Goal: Task Accomplishment & Management: Manage account settings

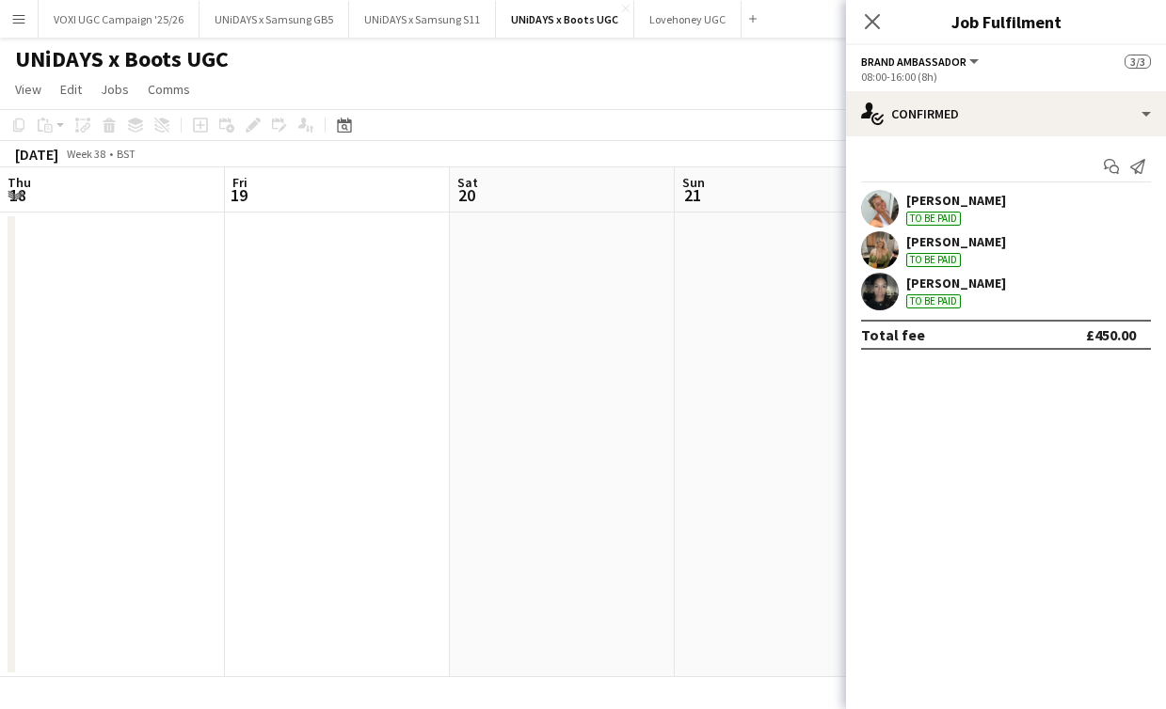
scroll to position [0, 525]
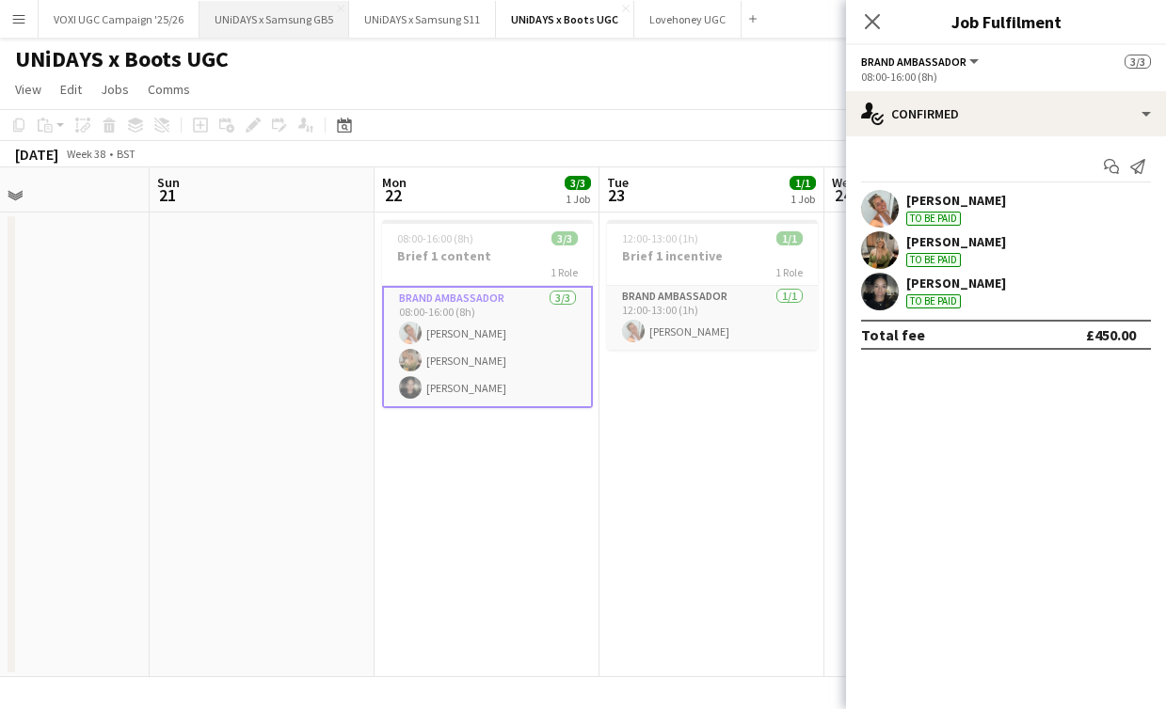
click at [282, 21] on button "UNiDAYS x Samsung GB5 Close" at bounding box center [274, 19] width 150 height 37
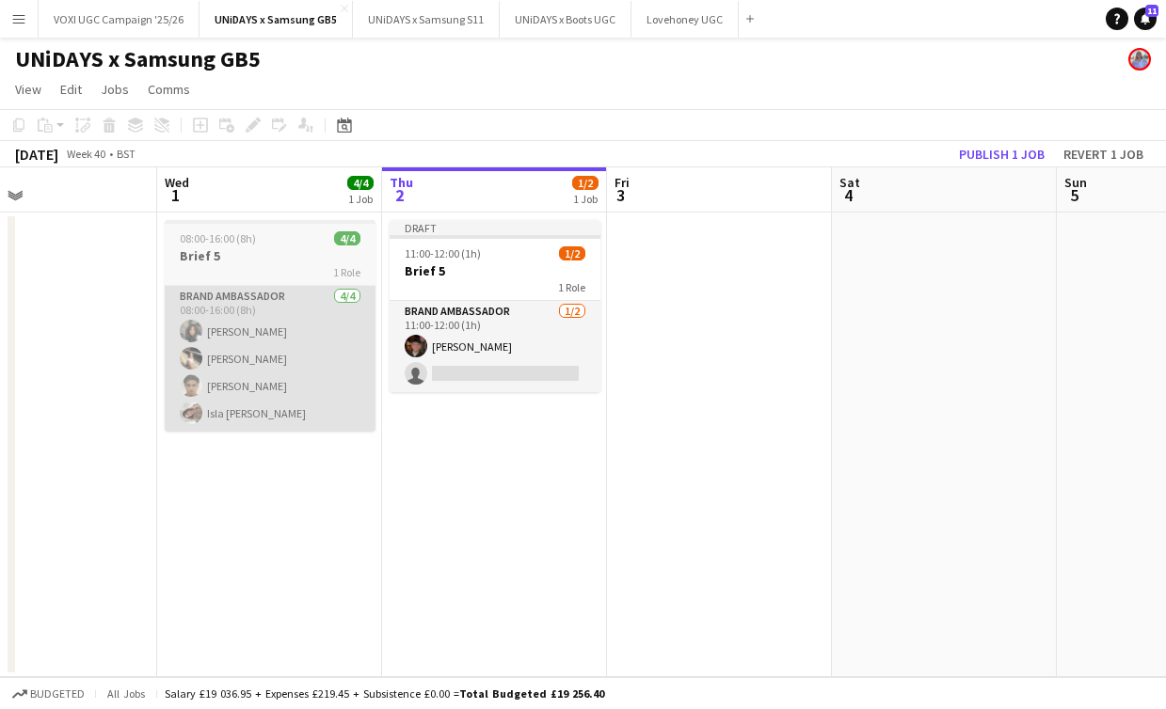
scroll to position [0, 510]
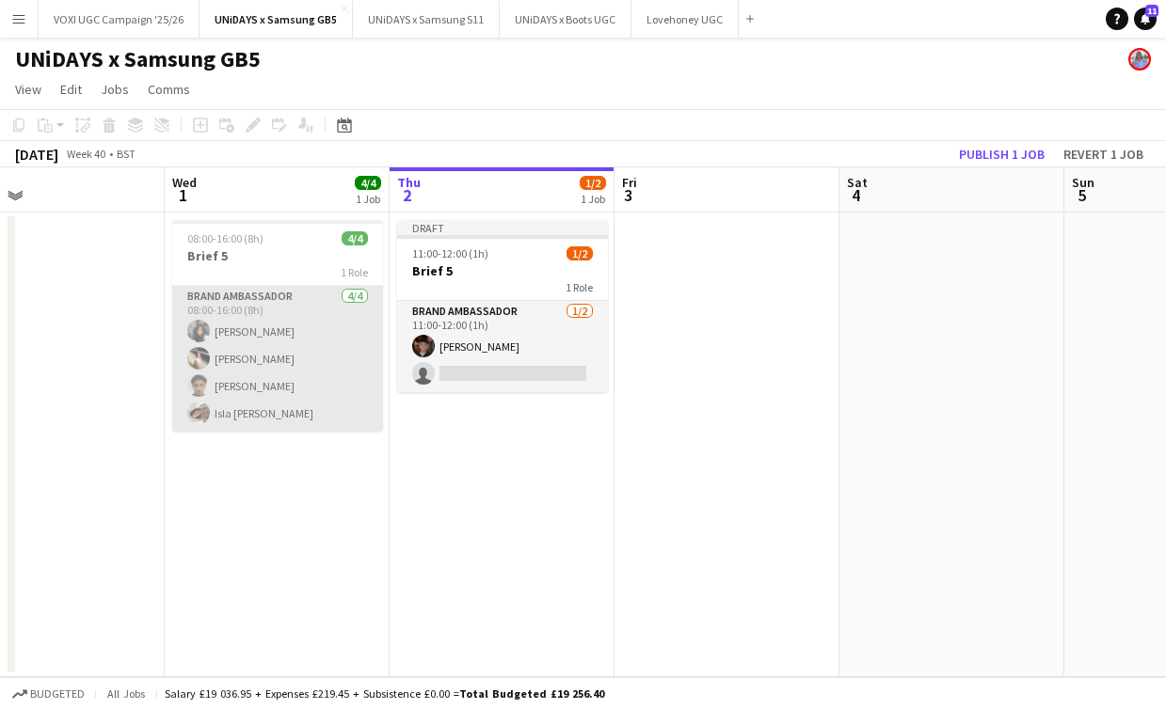
click at [309, 328] on app-card-role "Brand Ambassador [DATE] 08:00-16:00 (8h) [PERSON_NAME] [PERSON_NAME] [PERSON_NA…" at bounding box center [277, 359] width 211 height 146
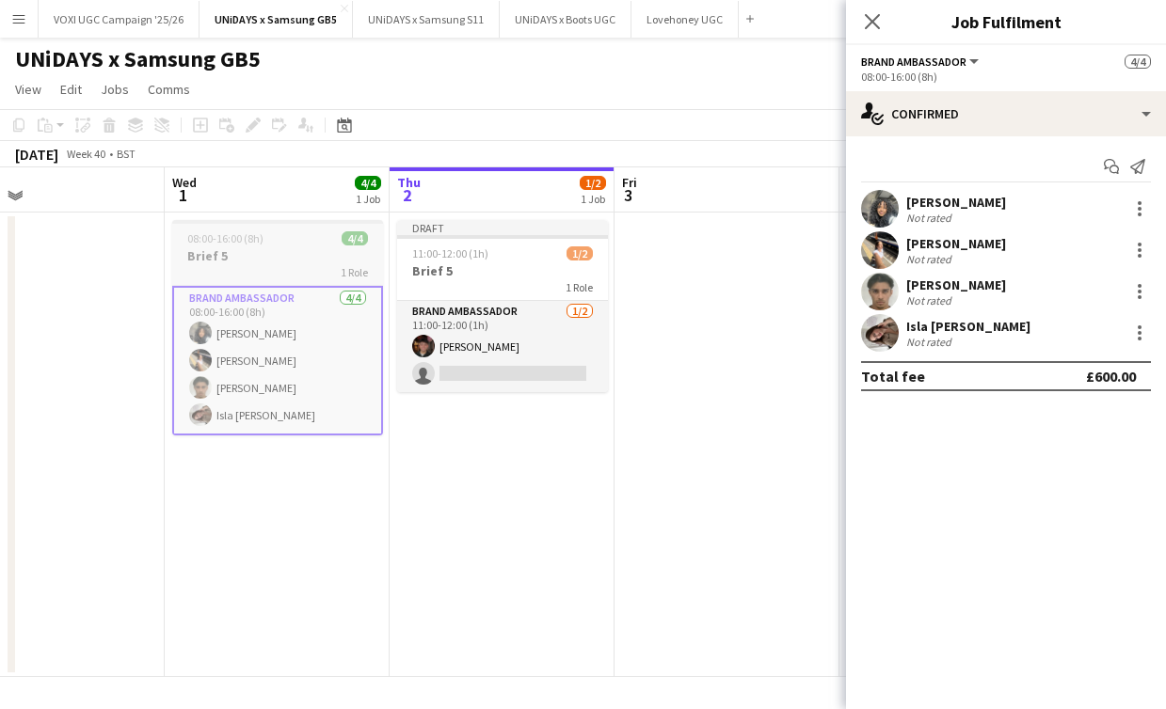
click at [326, 252] on h3 "Brief 5" at bounding box center [277, 255] width 211 height 17
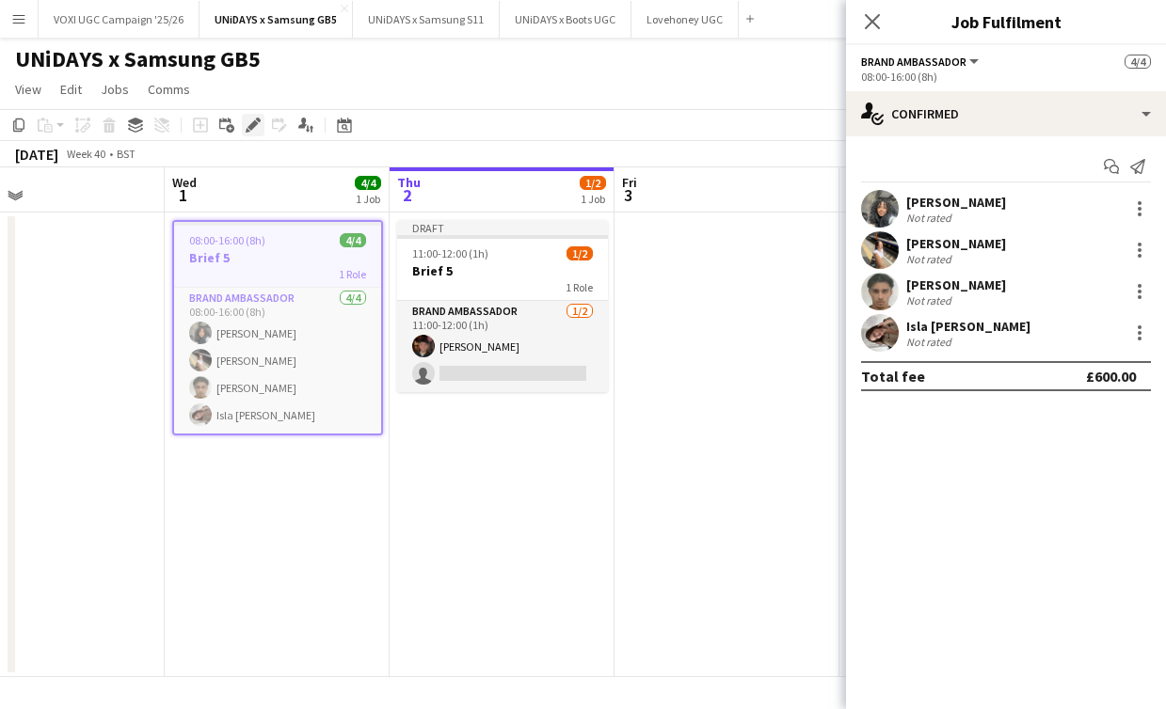
click at [249, 130] on icon "Edit" at bounding box center [253, 125] width 15 height 15
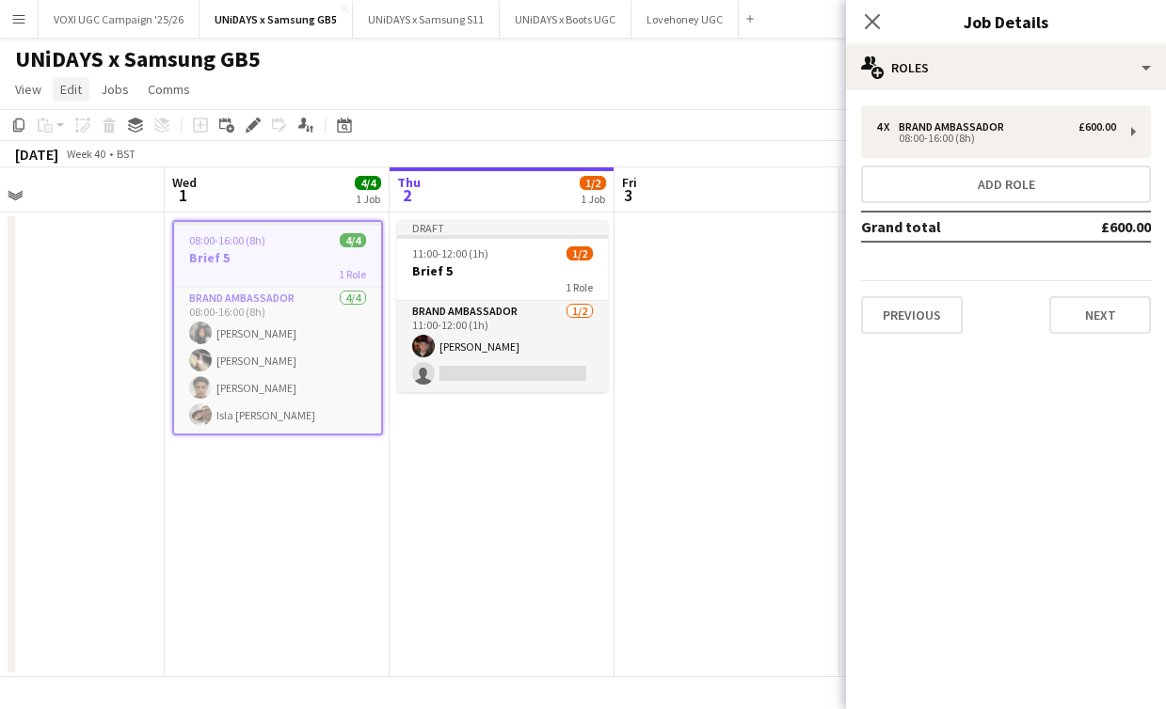
click at [70, 90] on span "Edit" at bounding box center [71, 89] width 22 height 17
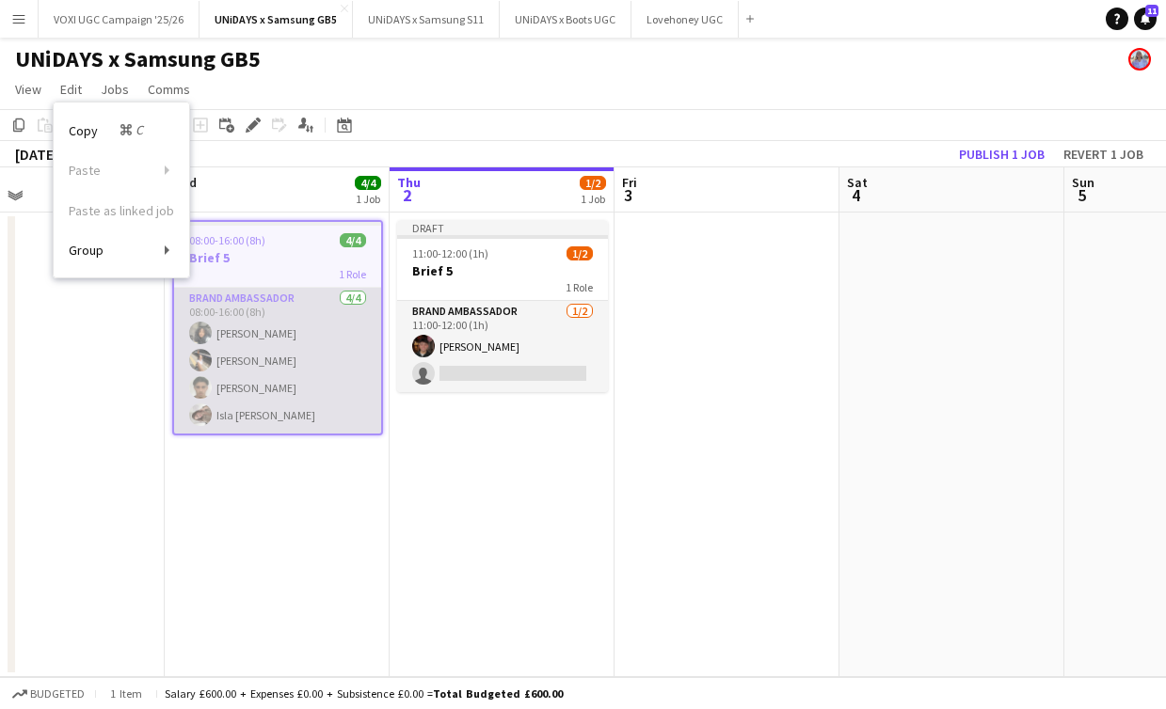
click at [253, 306] on app-card-role "Brand Ambassador [DATE] 08:00-16:00 (8h) [PERSON_NAME] [PERSON_NAME] [PERSON_NA…" at bounding box center [277, 361] width 207 height 146
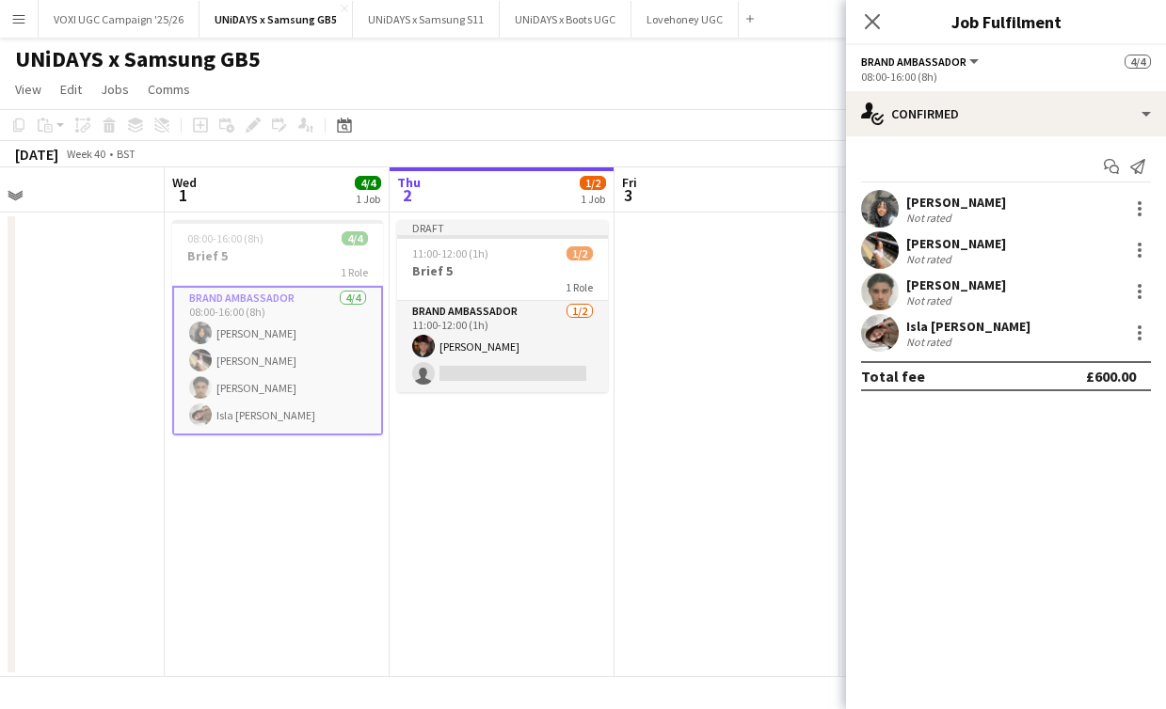
scroll to position [0, 511]
click at [368, 185] on span "4/4" at bounding box center [367, 183] width 26 height 14
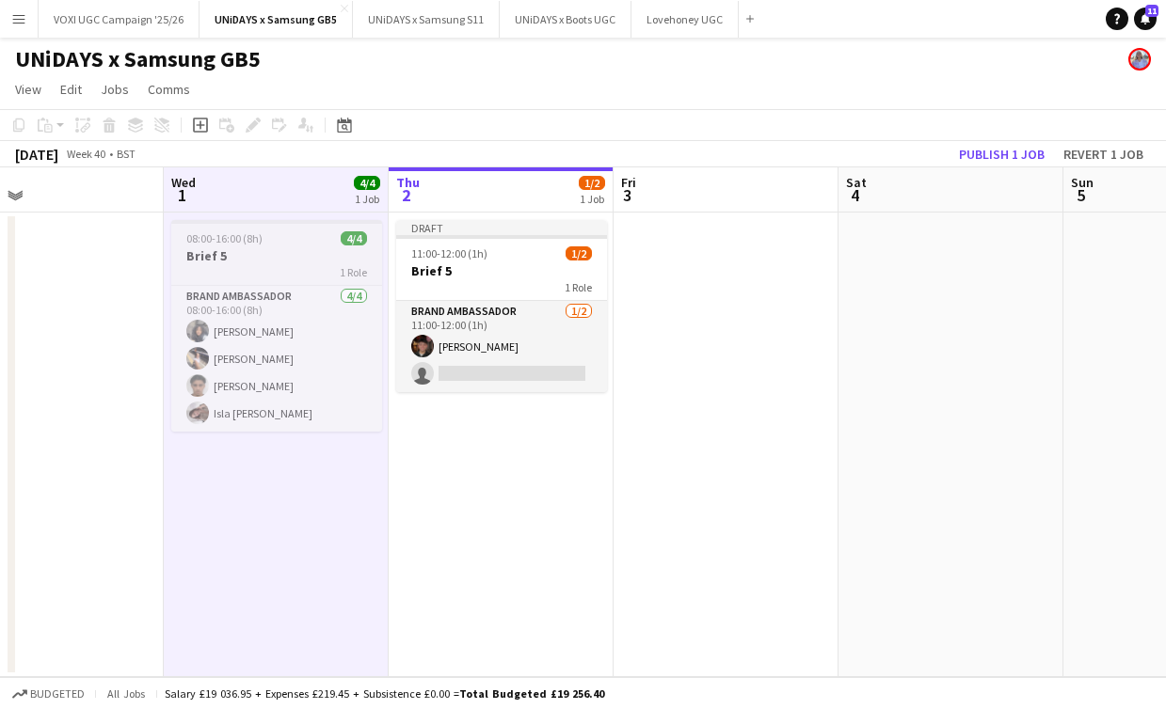
click at [333, 246] on app-job-card "08:00-16:00 (8h) 4/4 Brief 5 1 Role Brand Ambassador [DATE] 08:00-16:00 (8h) [P…" at bounding box center [276, 326] width 211 height 212
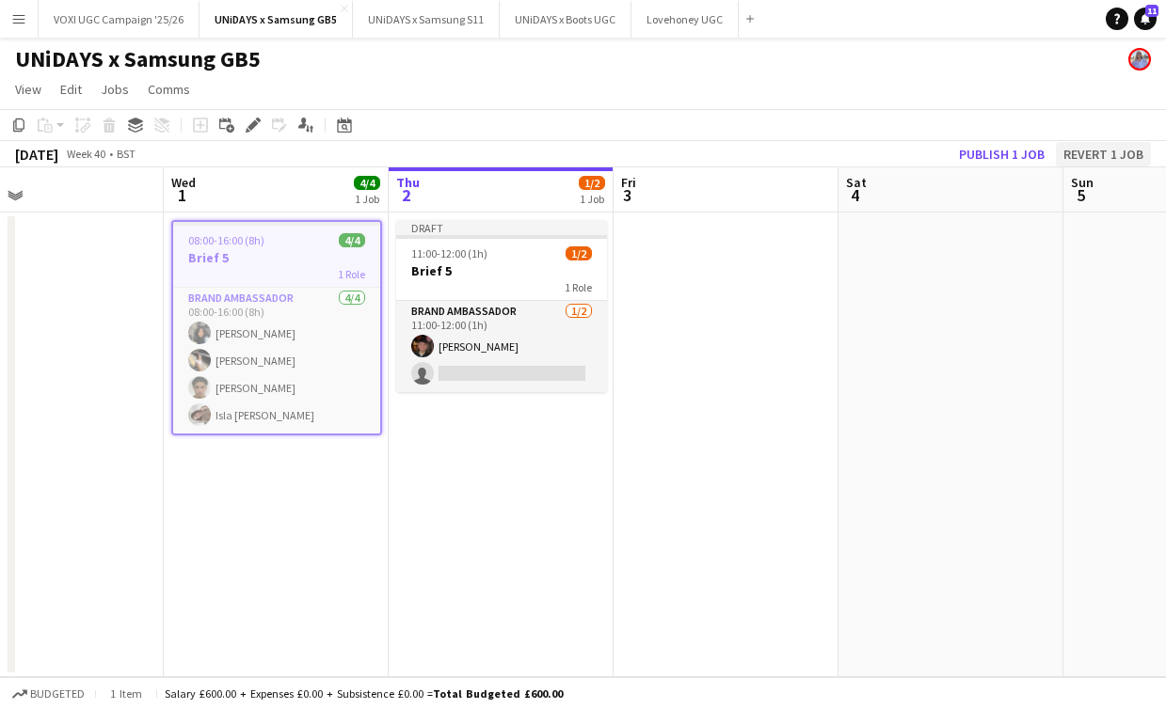
click at [1104, 154] on button "Revert 1 job" at bounding box center [1103, 154] width 95 height 24
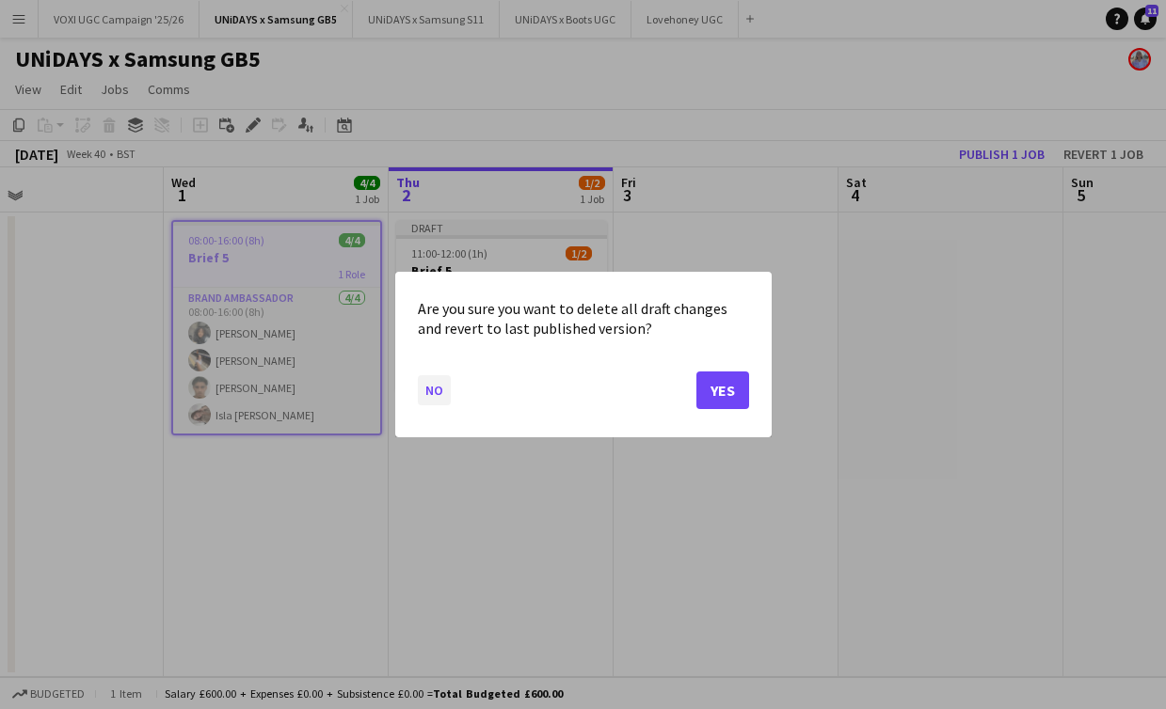
click at [425, 398] on button "No" at bounding box center [434, 390] width 33 height 30
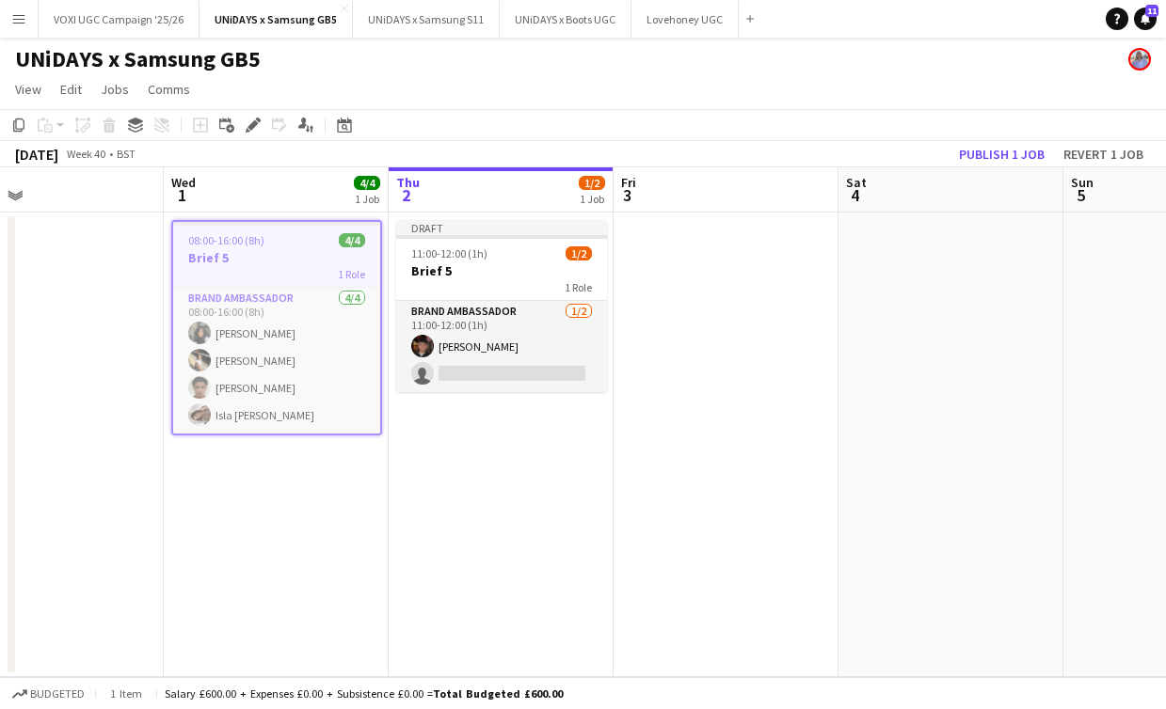
click at [374, 497] on app-date-cell "08:00-16:00 (8h) 4/4 Brief 5 1 Role Brand Ambassador [DATE] 08:00-16:00 (8h) [P…" at bounding box center [276, 445] width 225 height 465
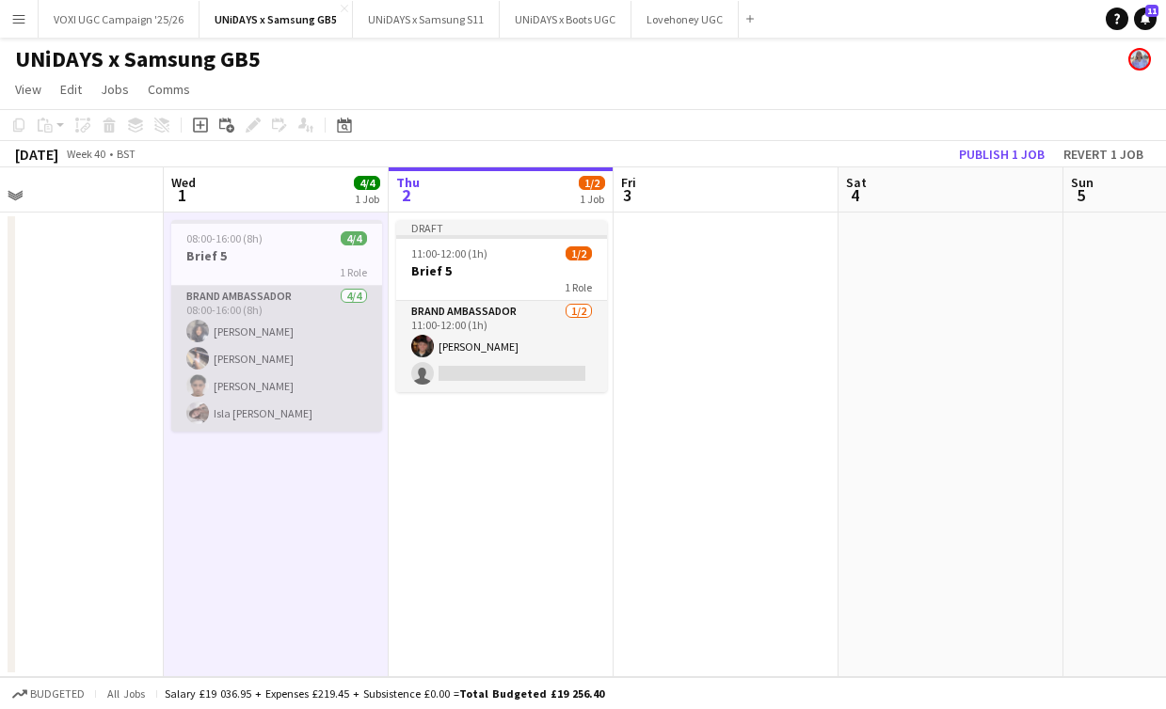
click at [324, 324] on app-card-role "Brand Ambassador [DATE] 08:00-16:00 (8h) [PERSON_NAME] [PERSON_NAME] [PERSON_NA…" at bounding box center [276, 359] width 211 height 146
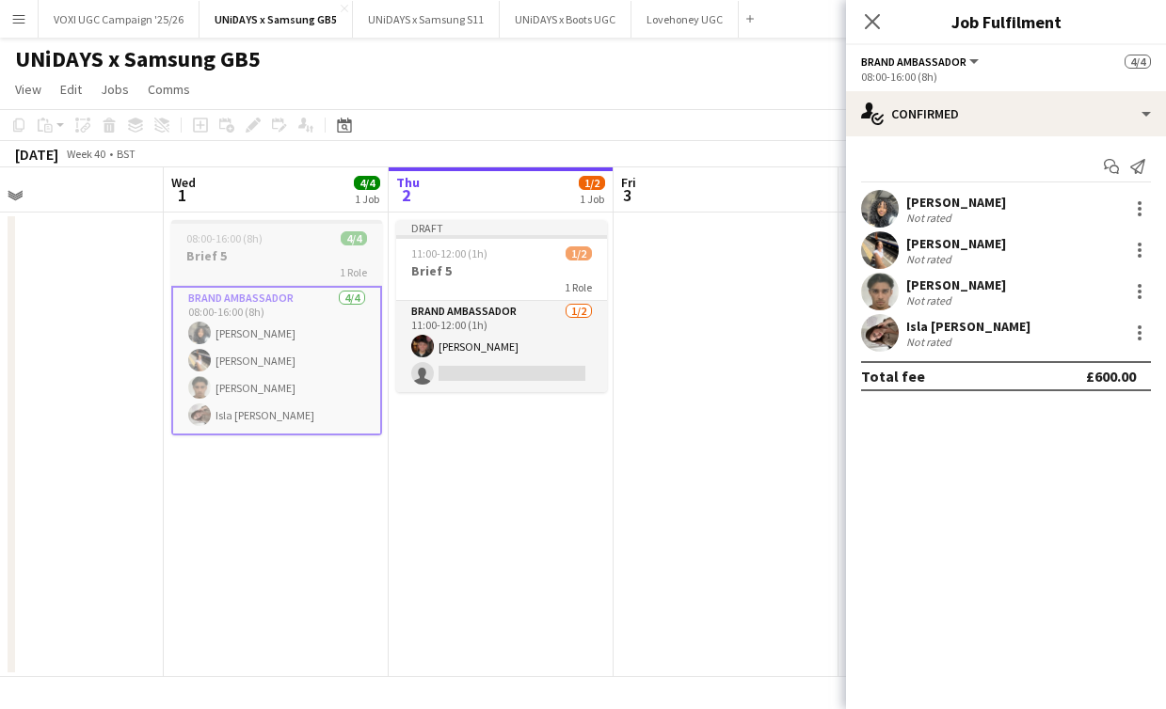
click at [316, 267] on div "1 Role" at bounding box center [276, 271] width 211 height 15
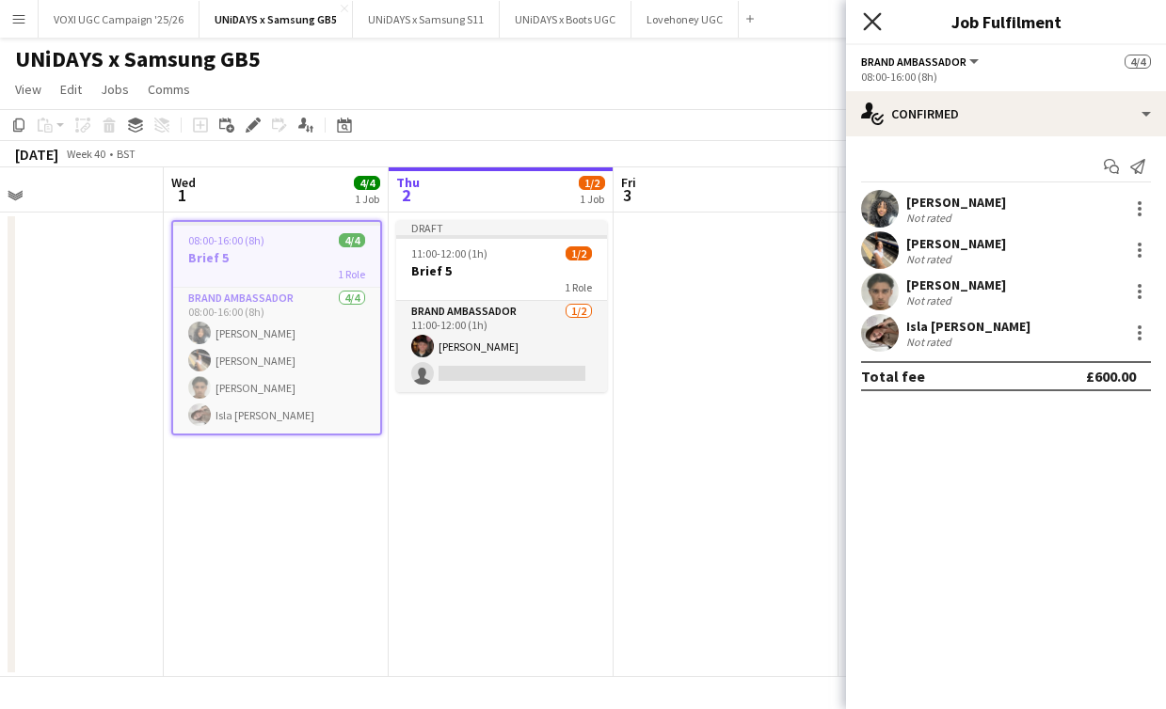
click at [867, 28] on icon "Close pop-in" at bounding box center [872, 21] width 18 height 18
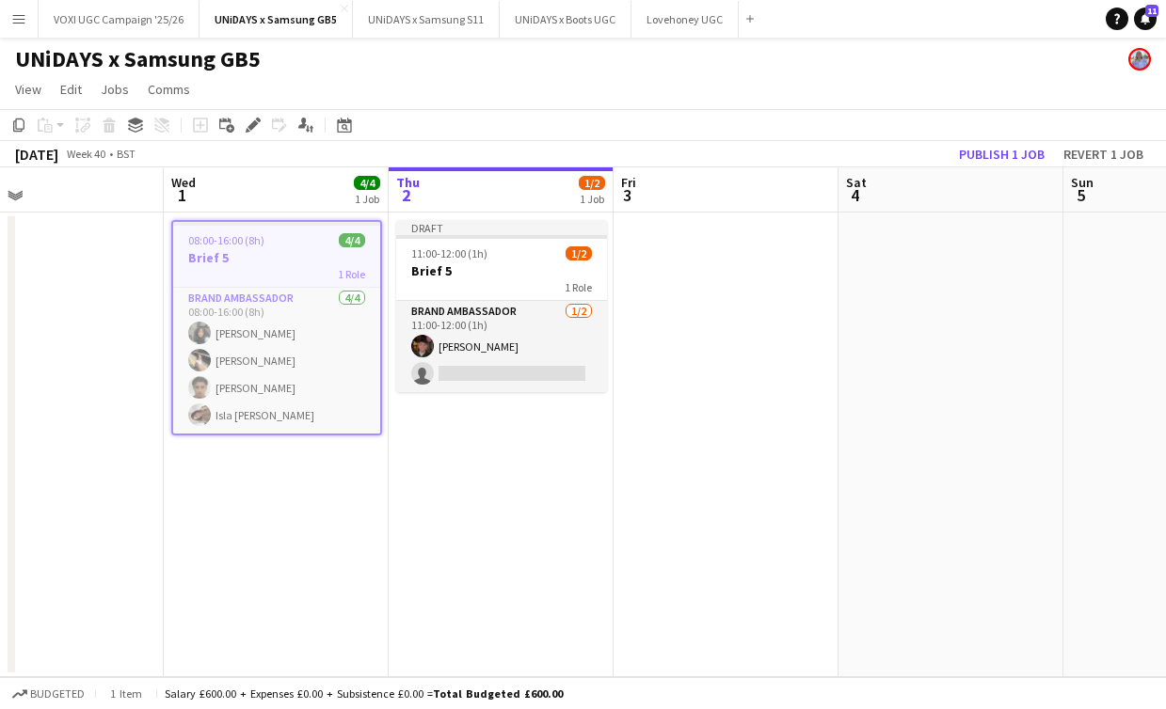
click at [301, 213] on app-date-cell "08:00-16:00 (8h) 4/4 Brief 5 1 Role Brand Ambassador [DATE] 08:00-16:00 (8h) [P…" at bounding box center [276, 445] width 225 height 465
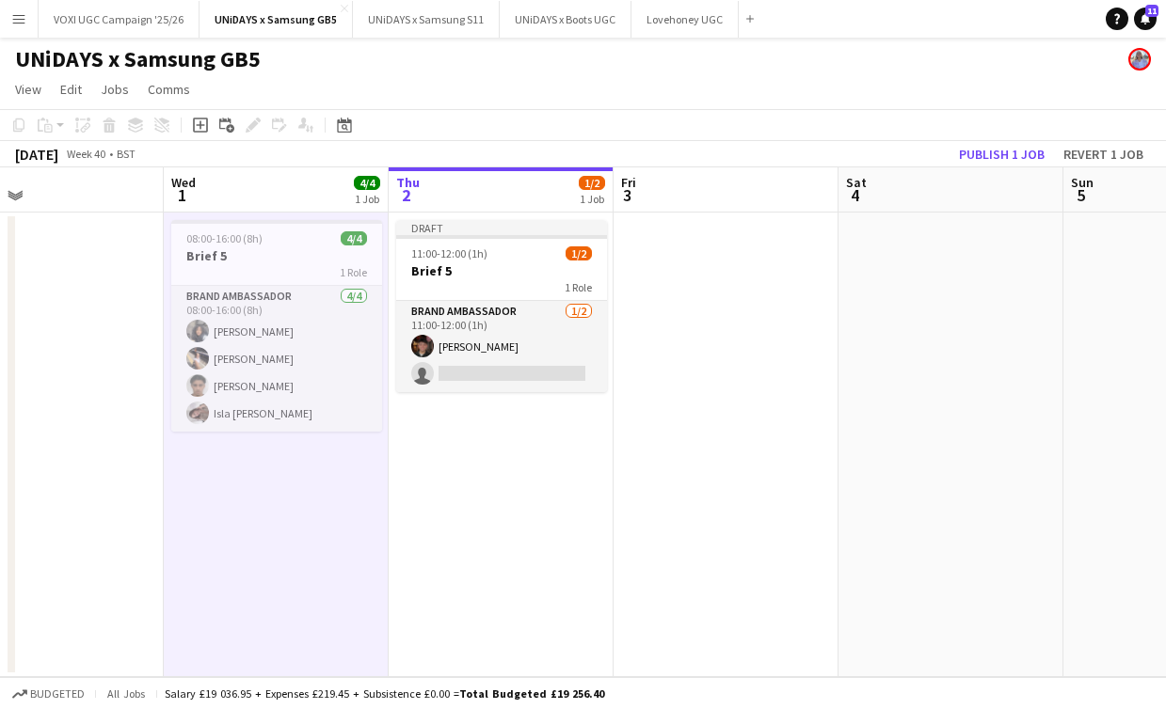
click at [298, 198] on app-board-header-date "Wed 1 4/4 1 Job" at bounding box center [276, 189] width 225 height 45
click at [326, 191] on app-board-header-date "Wed 1 4/4 1 Job" at bounding box center [276, 189] width 225 height 45
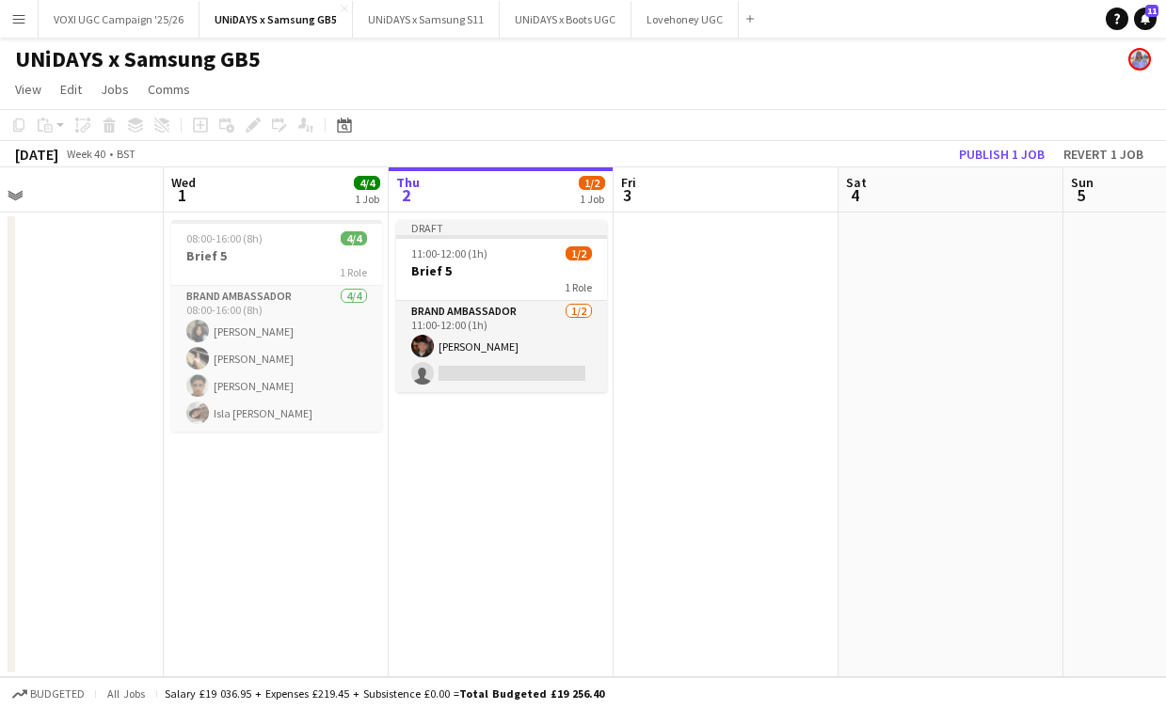
click at [326, 191] on app-board-header-date "Wed 1 4/4 1 Job" at bounding box center [276, 189] width 225 height 45
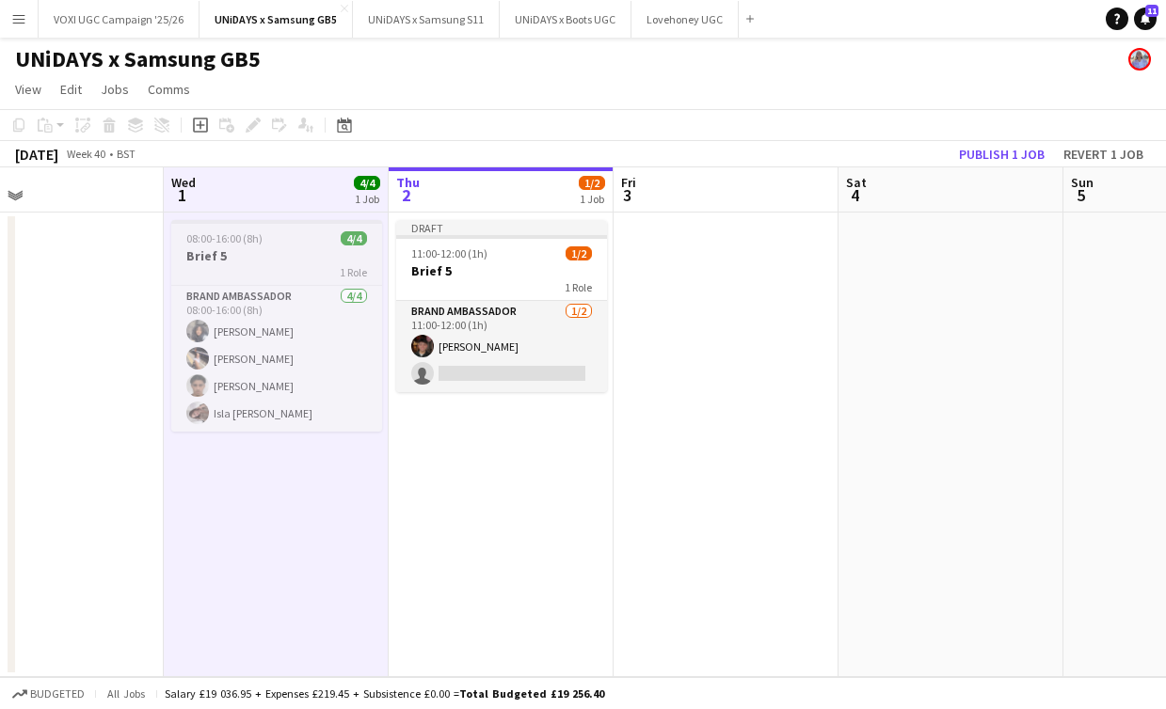
click at [299, 257] on h3 "Brief 5" at bounding box center [276, 255] width 211 height 17
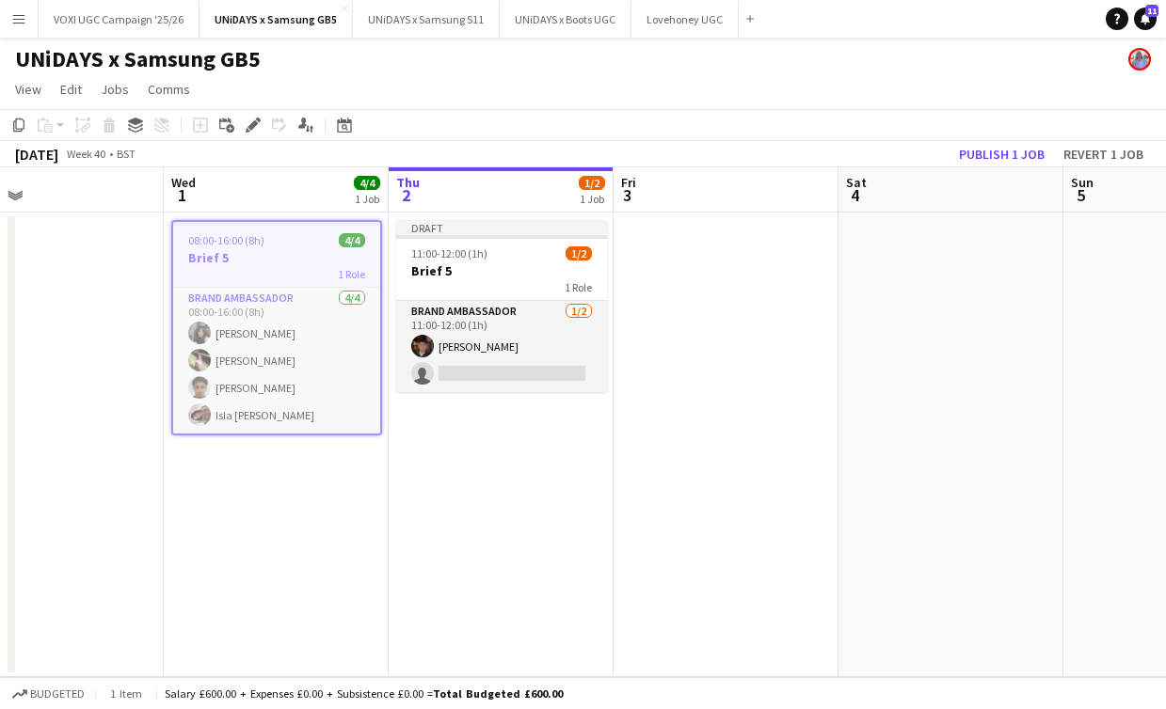
click at [299, 257] on h3 "Brief 5" at bounding box center [276, 257] width 207 height 17
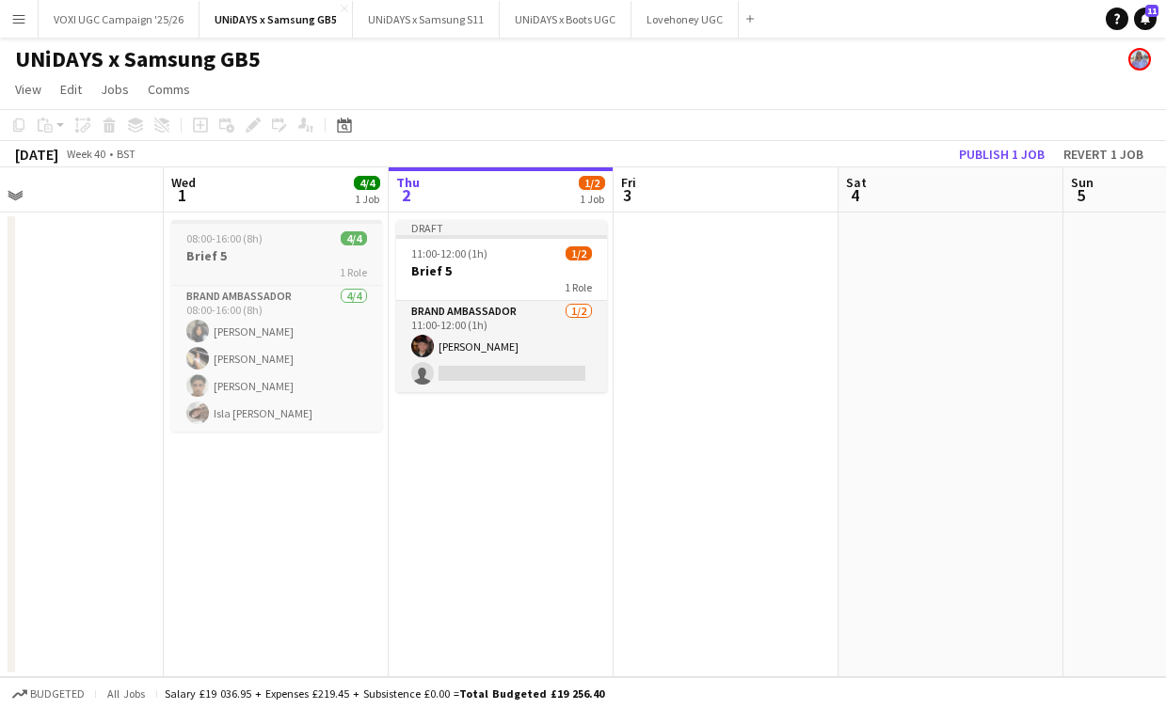
click at [304, 263] on h3 "Brief 5" at bounding box center [276, 255] width 211 height 17
